Goal: Transaction & Acquisition: Purchase product/service

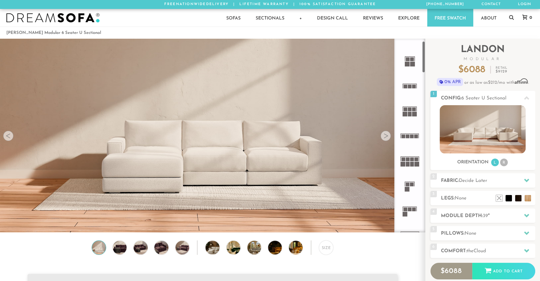
scroll to position [19, 0]
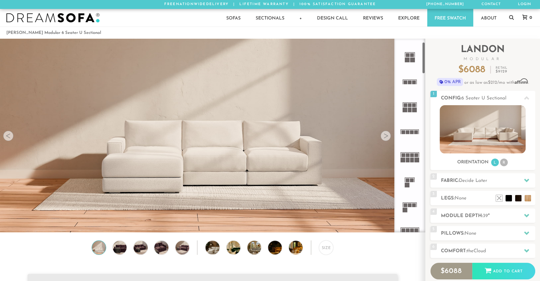
drag, startPoint x: 424, startPoint y: 56, endPoint x: 423, endPoint y: 59, distance: 3.2
click at [423, 59] on div at bounding box center [409, 136] width 31 height 194
click at [525, 178] on icon at bounding box center [526, 180] width 5 height 5
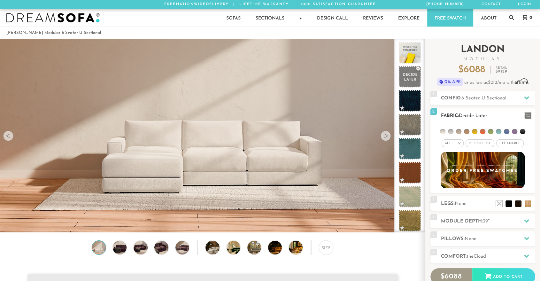
click at [481, 143] on span "Pet/Kid Use x" at bounding box center [480, 143] width 29 height 8
click at [489, 132] on li at bounding box center [490, 131] width 5 height 5
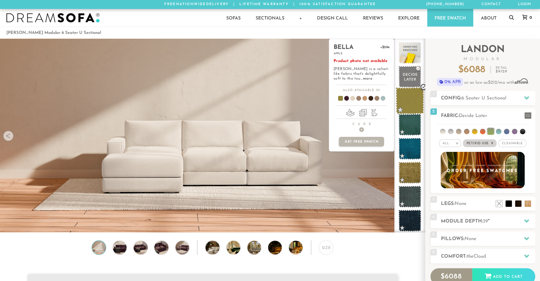
click at [407, 102] on span at bounding box center [410, 100] width 28 height 27
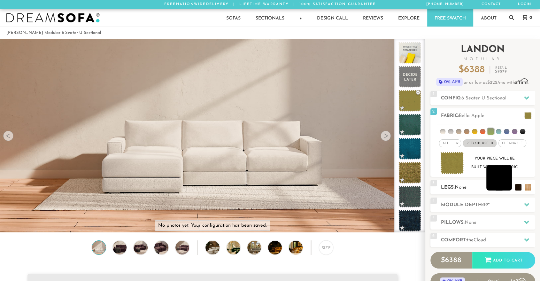
click at [509, 187] on li at bounding box center [499, 178] width 26 height 26
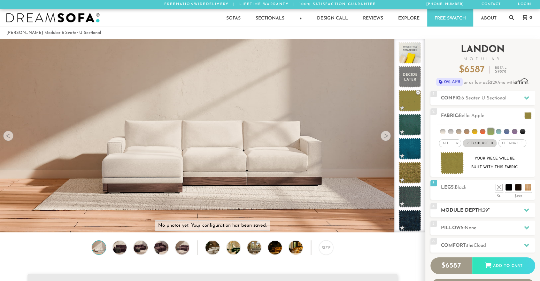
click at [495, 210] on h2 "Module Depth: 39 "" at bounding box center [488, 210] width 94 height 7
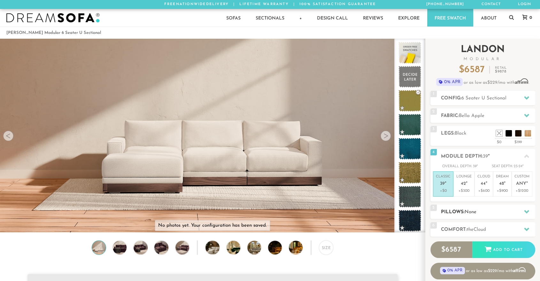
click at [475, 212] on span "None" at bounding box center [471, 212] width 12 height 5
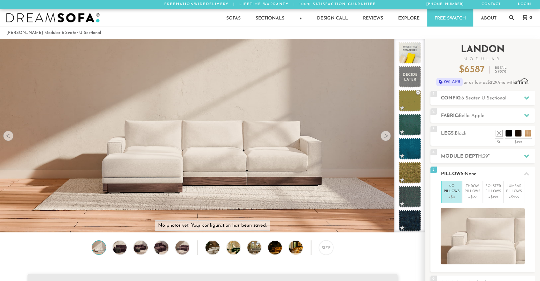
click at [528, 174] on icon at bounding box center [526, 174] width 5 height 4
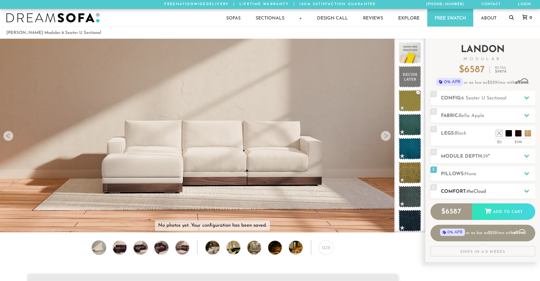
click at [481, 195] on h2 "Comfort: the Cloud" at bounding box center [488, 191] width 94 height 7
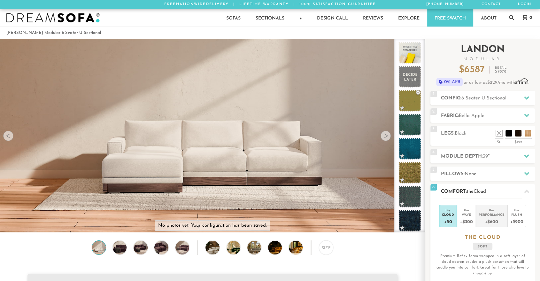
click at [491, 216] on div "Performance" at bounding box center [492, 214] width 26 height 4
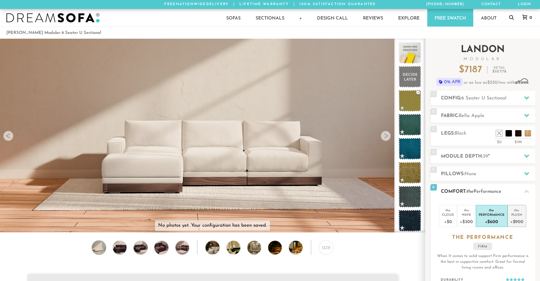
click at [518, 219] on div "+$900" at bounding box center [516, 221] width 13 height 9
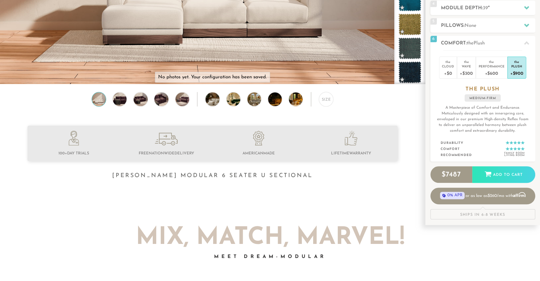
scroll to position [0, 0]
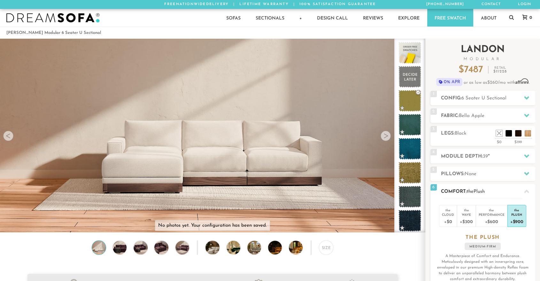
click at [526, 191] on icon at bounding box center [526, 191] width 5 height 4
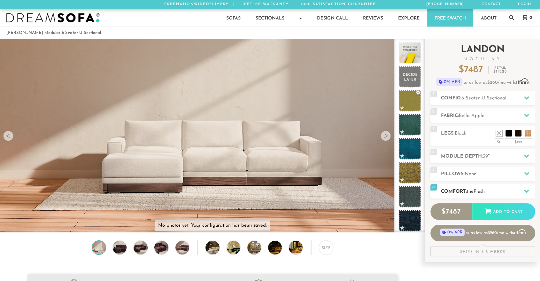
click at [526, 193] on div at bounding box center [526, 191] width 13 height 13
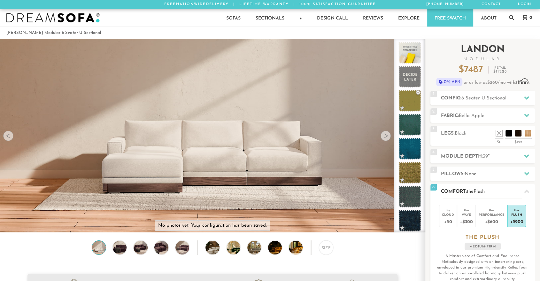
click at [527, 189] on icon at bounding box center [526, 191] width 5 height 5
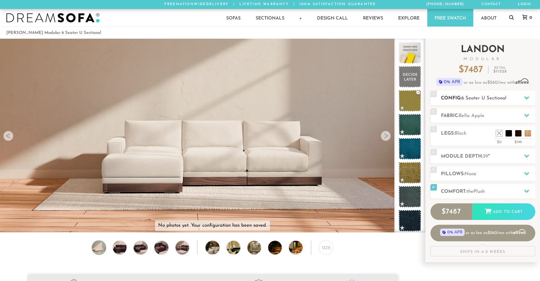
click at [527, 99] on icon at bounding box center [526, 97] width 5 height 5
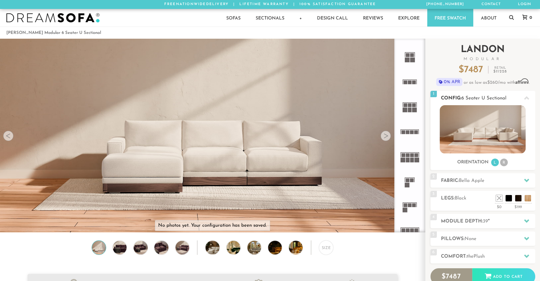
click at [527, 99] on icon at bounding box center [526, 98] width 5 height 4
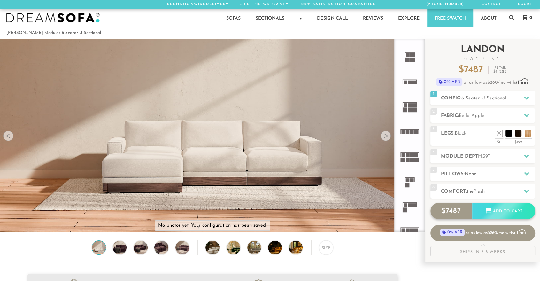
click at [502, 212] on div "Add to Cart" at bounding box center [503, 211] width 63 height 17
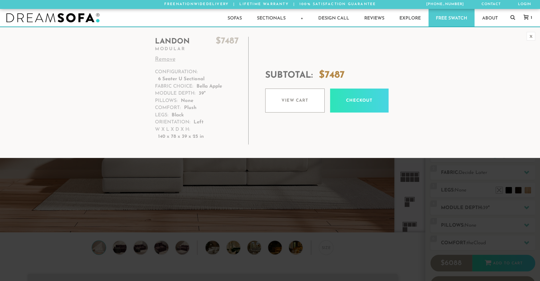
scroll to position [7255, 534]
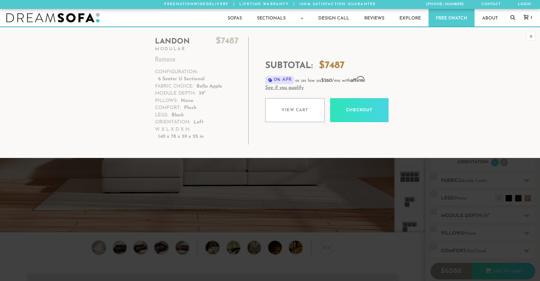
drag, startPoint x: 173, startPoint y: 97, endPoint x: 215, endPoint y: 122, distance: 49.2
click at [215, 122] on td "[PERSON_NAME] $ 7487 Modular Remove Configuration: 6 Seater U Sectional Fabric …" at bounding box center [199, 91] width 97 height 108
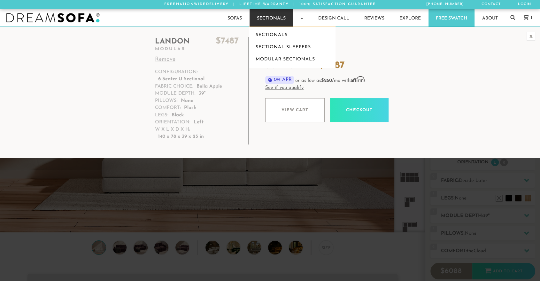
click at [271, 17] on link "Sectionals" at bounding box center [271, 18] width 43 height 18
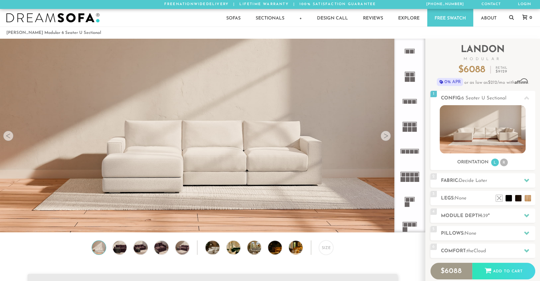
scroll to position [7255, 534]
click at [324, 250] on div "Size" at bounding box center [326, 247] width 14 height 14
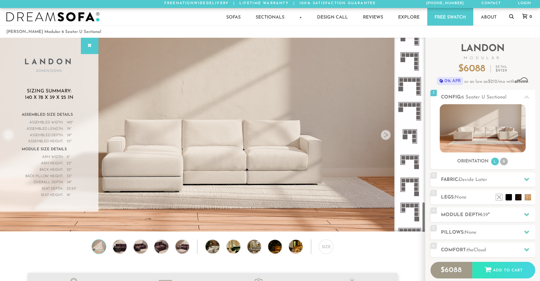
scroll to position [1005, 0]
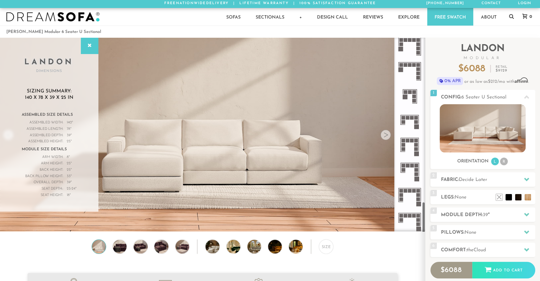
drag, startPoint x: 424, startPoint y: 46, endPoint x: 421, endPoint y: 221, distance: 175.5
click at [421, 221] on div at bounding box center [409, 135] width 31 height 194
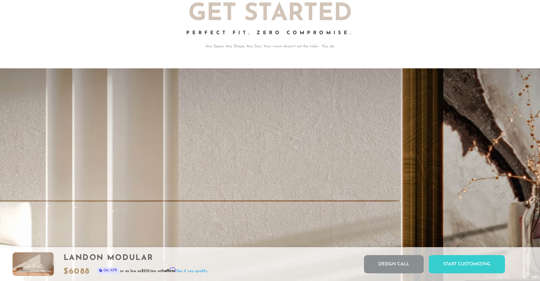
scroll to position [0, 0]
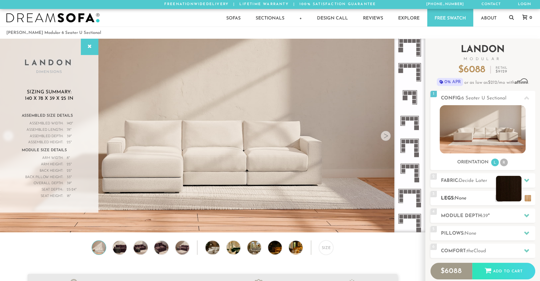
click at [508, 200] on li at bounding box center [509, 189] width 26 height 26
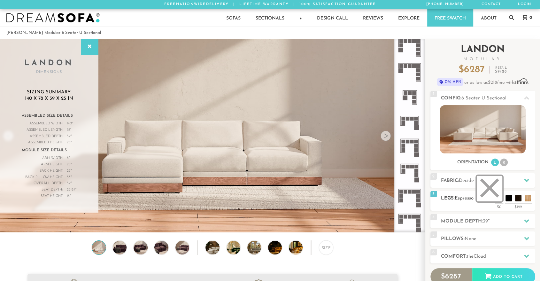
click at [498, 199] on li at bounding box center [490, 189] width 26 height 26
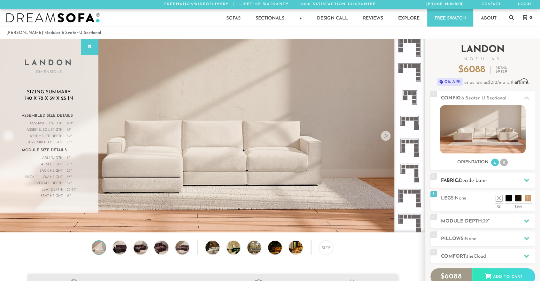
click at [529, 179] on icon at bounding box center [526, 180] width 5 height 5
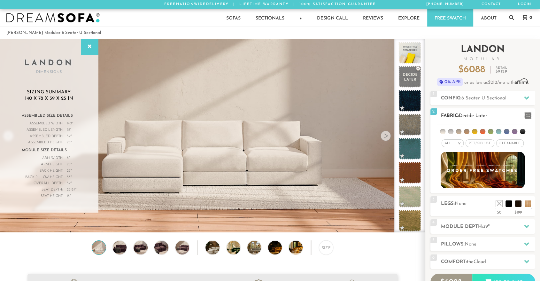
click at [490, 132] on li at bounding box center [490, 131] width 5 height 5
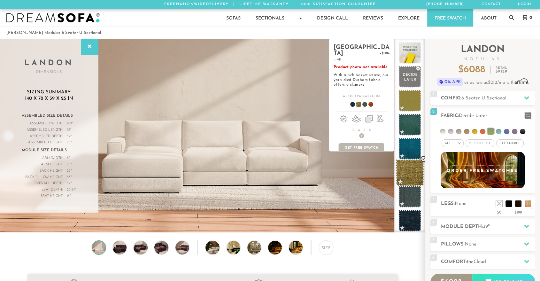
click at [414, 172] on span at bounding box center [410, 172] width 28 height 27
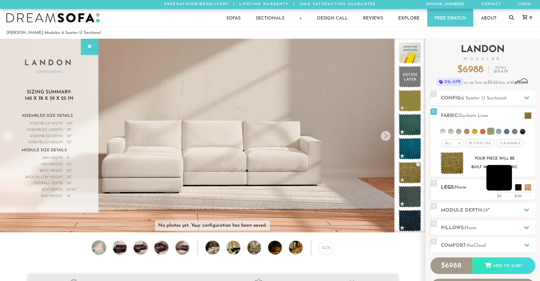
click at [509, 186] on li at bounding box center [499, 178] width 26 height 26
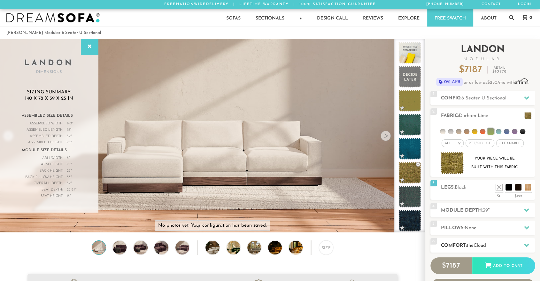
click at [525, 247] on icon at bounding box center [526, 245] width 5 height 5
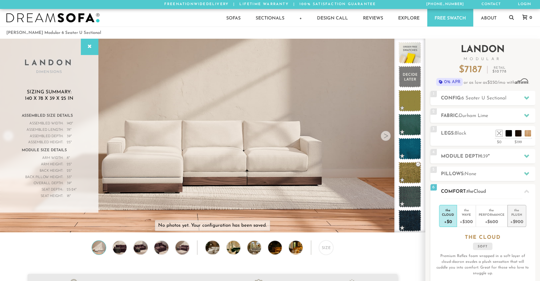
click at [518, 216] on div "Plush" at bounding box center [516, 214] width 13 height 4
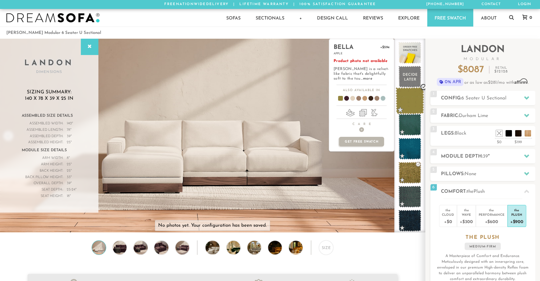
click at [415, 96] on span at bounding box center [410, 100] width 28 height 27
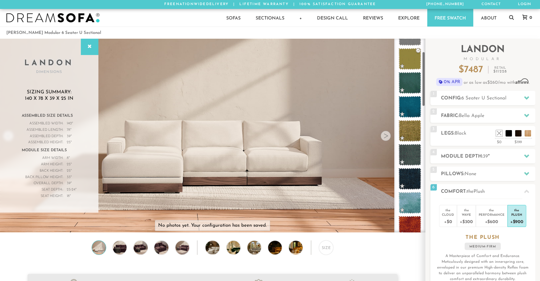
scroll to position [46, 0]
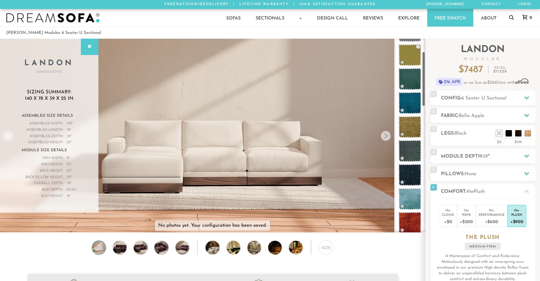
drag, startPoint x: 424, startPoint y: 72, endPoint x: 422, endPoint y: 84, distance: 12.9
drag, startPoint x: 422, startPoint y: 84, endPoint x: 360, endPoint y: 33, distance: 80.3
click at [360, 33] on ol "[PERSON_NAME] Modular 6 Seater U Sectional" at bounding box center [269, 32] width 527 height 9
click at [527, 117] on icon at bounding box center [526, 115] width 5 height 5
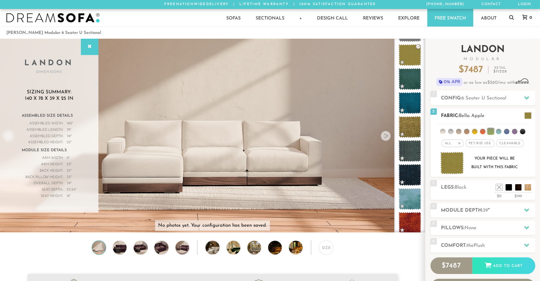
click at [491, 132] on li at bounding box center [490, 131] width 6 height 6
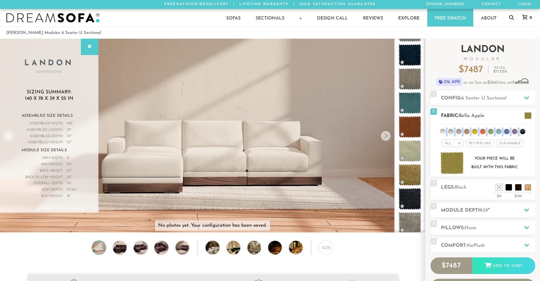
click at [491, 132] on li at bounding box center [490, 131] width 5 height 5
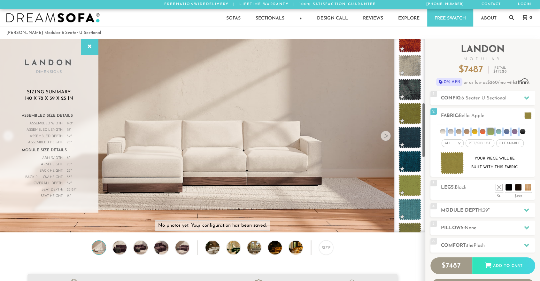
scroll to position [231, 0]
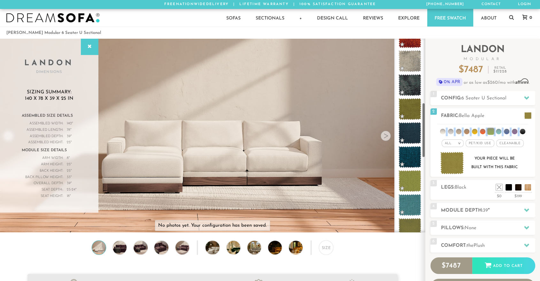
drag, startPoint x: 423, startPoint y: 71, endPoint x: 419, endPoint y: 123, distance: 52.6
click at [419, 123] on div at bounding box center [409, 136] width 31 height 194
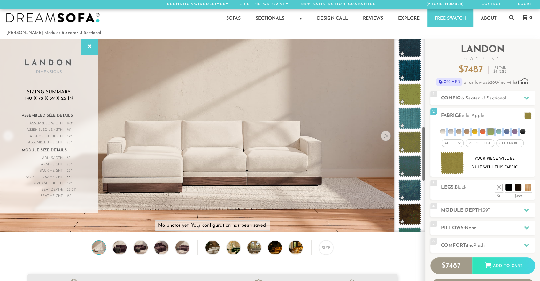
scroll to position [324, 0]
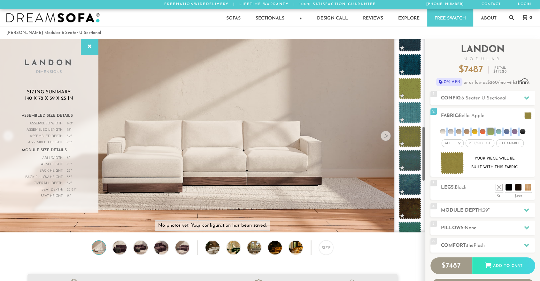
drag, startPoint x: 423, startPoint y: 120, endPoint x: 418, endPoint y: 145, distance: 26.4
click at [418, 145] on div at bounding box center [409, 136] width 31 height 194
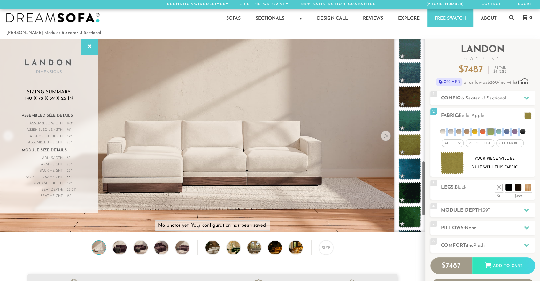
drag, startPoint x: 423, startPoint y: 143, endPoint x: 422, endPoint y: 174, distance: 31.6
click at [422, 174] on div at bounding box center [409, 136] width 31 height 194
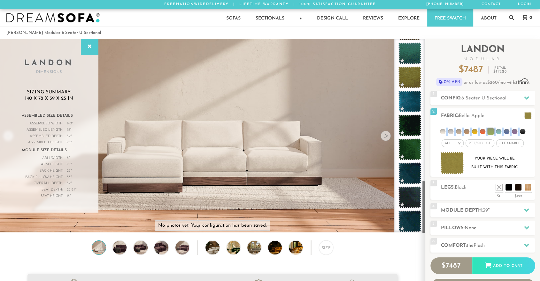
scroll to position [503, 0]
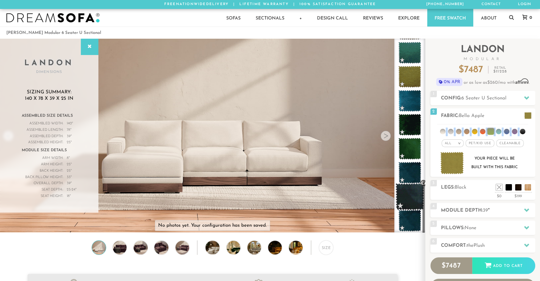
drag, startPoint x: 423, startPoint y: 180, endPoint x: 421, endPoint y: 201, distance: 21.2
click at [421, 201] on div at bounding box center [409, 136] width 31 height 194
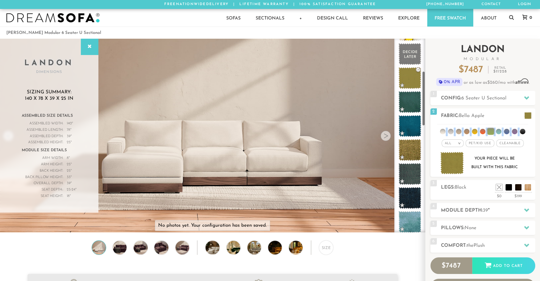
scroll to position [0, 0]
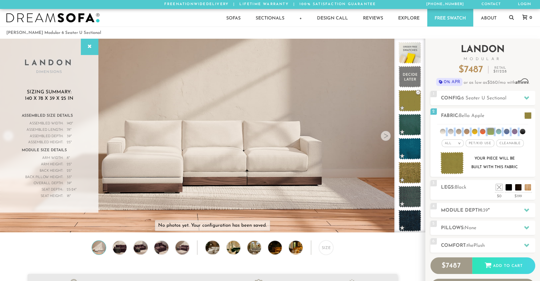
drag, startPoint x: 423, startPoint y: 202, endPoint x: 438, endPoint y: 57, distance: 145.8
click at [438, 57] on div "Introducing Landon Modular $ 7487 Retail $ 11228 $ 7487 Retail $ 11228 0% APR o…" at bounding box center [482, 177] width 115 height 277
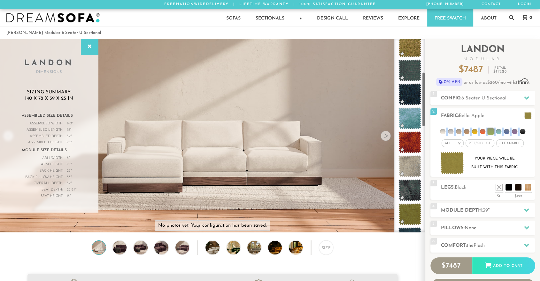
drag, startPoint x: 422, startPoint y: 64, endPoint x: 416, endPoint y: 100, distance: 37.0
click at [416, 100] on div at bounding box center [409, 136] width 31 height 194
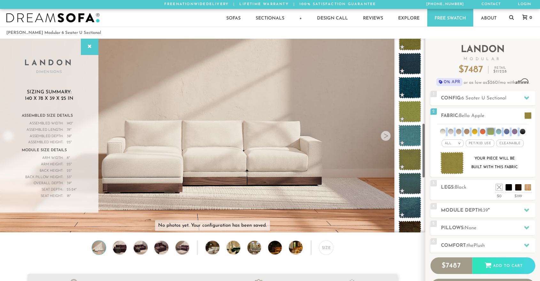
drag, startPoint x: 422, startPoint y: 104, endPoint x: 419, endPoint y: 153, distance: 48.3
click at [419, 153] on div at bounding box center [409, 136] width 31 height 194
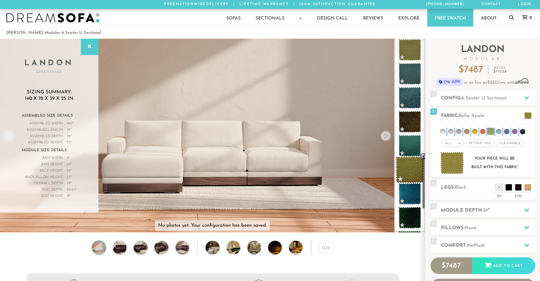
scroll to position [413, 0]
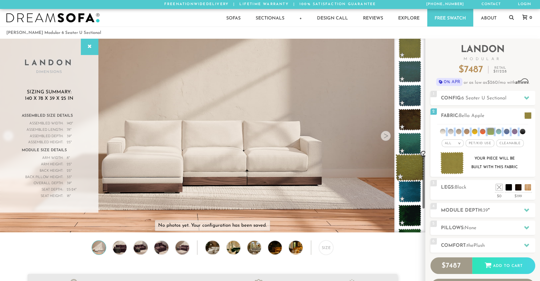
drag, startPoint x: 423, startPoint y: 143, endPoint x: 419, endPoint y: 174, distance: 31.3
click at [419, 174] on div at bounding box center [409, 136] width 31 height 194
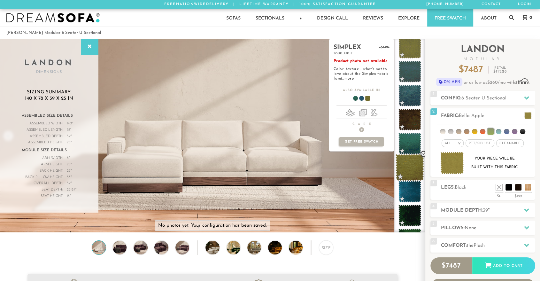
click at [410, 169] on span at bounding box center [410, 167] width 28 height 27
